Goal: Information Seeking & Learning: Learn about a topic

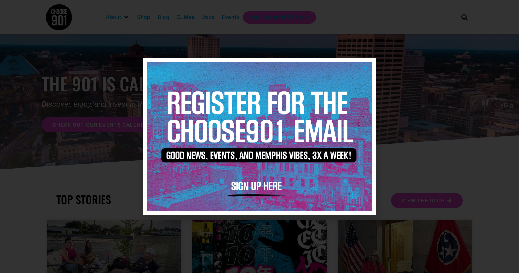
click at [364, 71] on img at bounding box center [259, 137] width 225 height 150
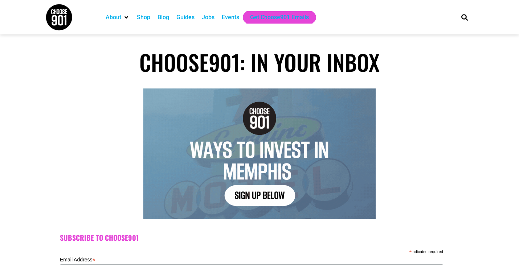
click at [210, 16] on div "Jobs" at bounding box center [208, 17] width 13 height 9
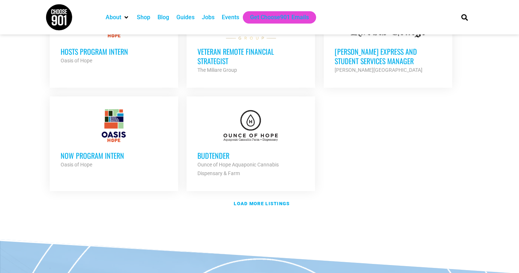
scroll to position [868, 0]
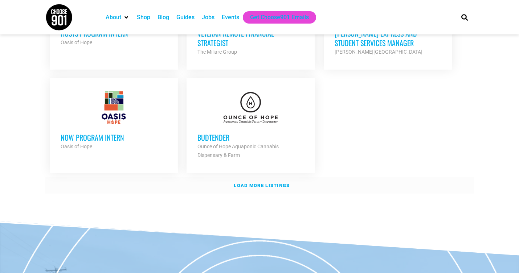
click at [275, 183] on strong "Load more listings" at bounding box center [262, 185] width 56 height 5
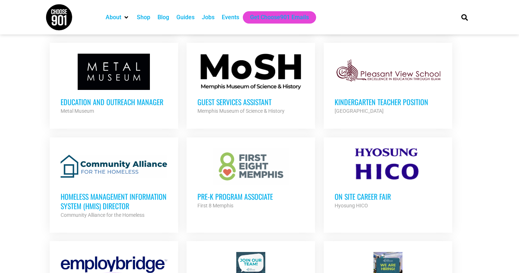
scroll to position [1115, 0]
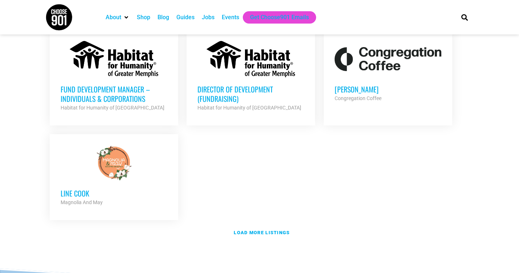
scroll to position [1615, 0]
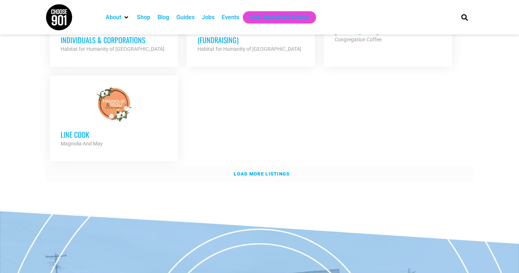
click at [260, 171] on strong "Load more listings" at bounding box center [262, 173] width 56 height 5
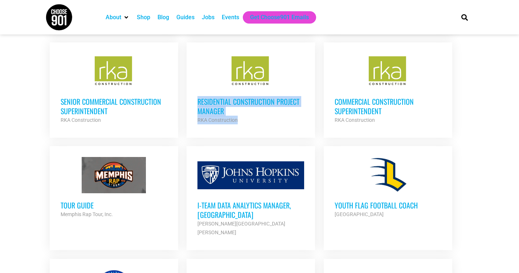
scroll to position [1967, 0]
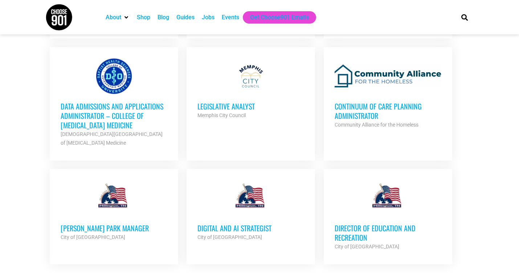
scroll to position [2268, 0]
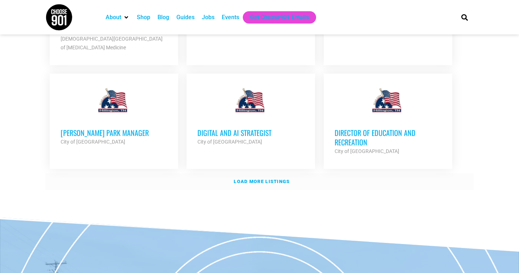
click at [260, 179] on strong "Load more listings" at bounding box center [262, 181] width 56 height 5
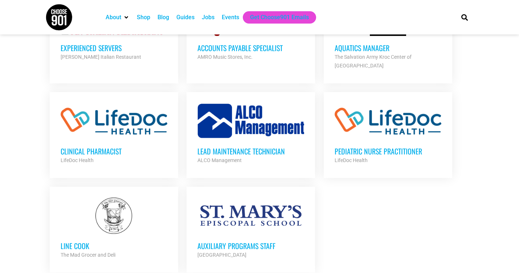
scroll to position [2878, 0]
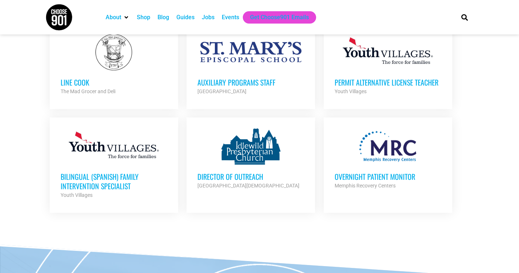
scroll to position [3042, 0]
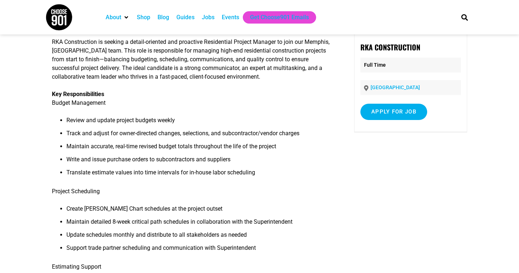
scroll to position [47, 0]
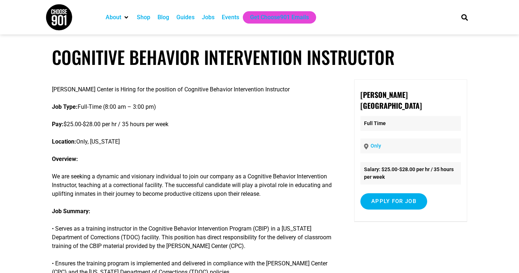
click at [238, 52] on h1 "Cognitive Behavior Intervention Instructor" at bounding box center [259, 56] width 415 height 21
